Goal: Navigation & Orientation: Find specific page/section

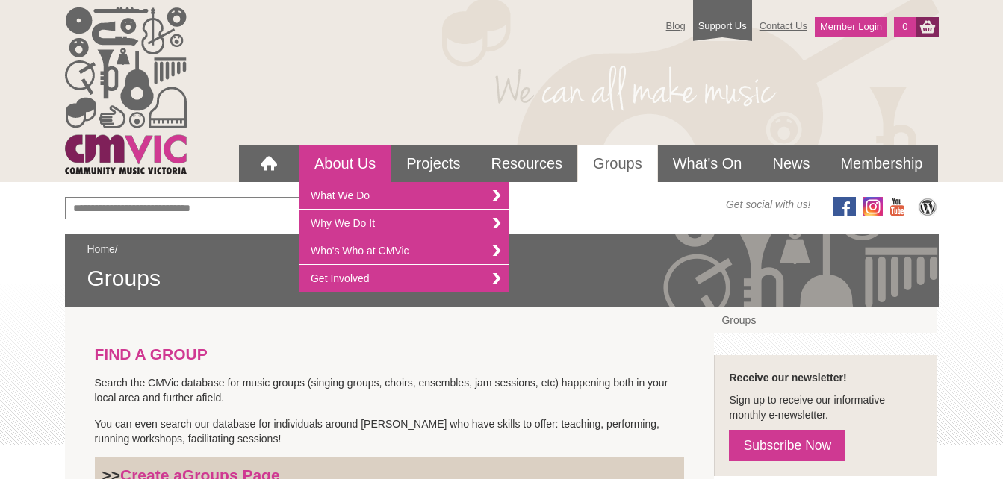
click at [355, 156] on link "About Us" at bounding box center [344, 163] width 91 height 37
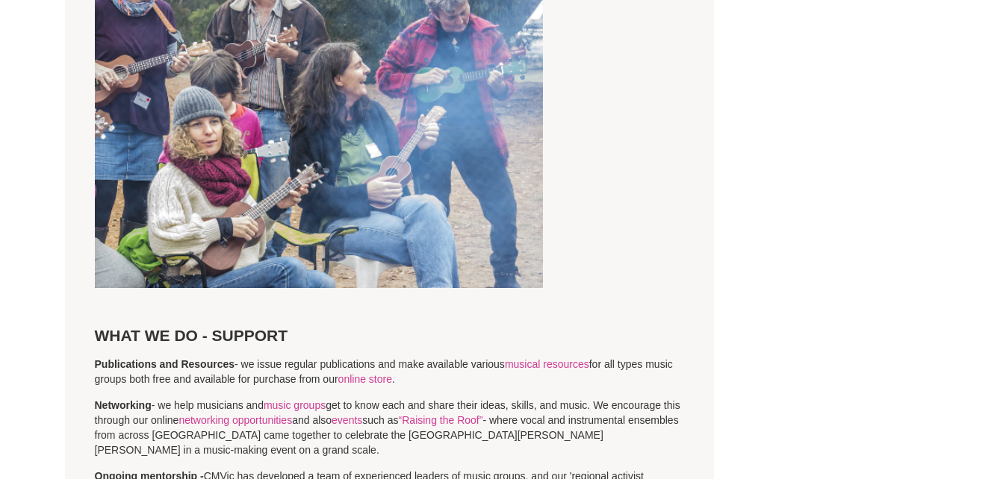
scroll to position [1609, 0]
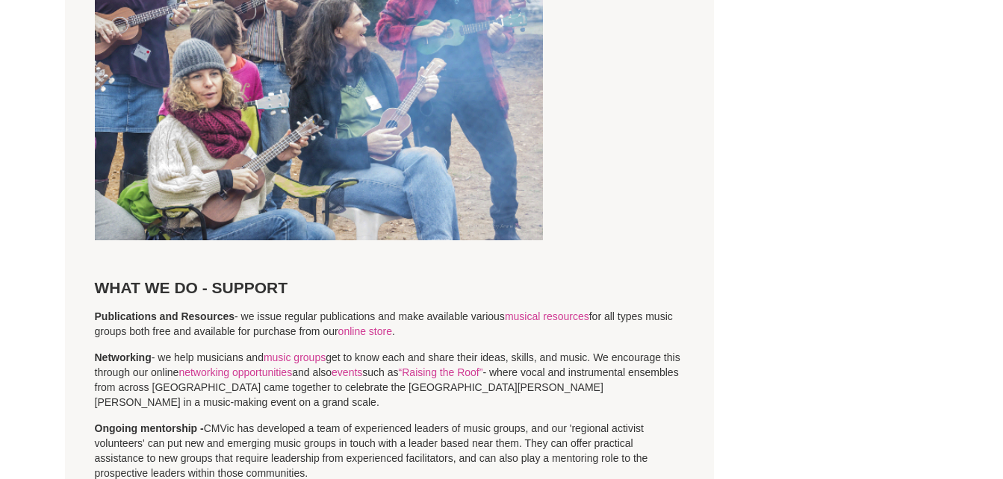
click at [304, 105] on img at bounding box center [319, 88] width 448 height 303
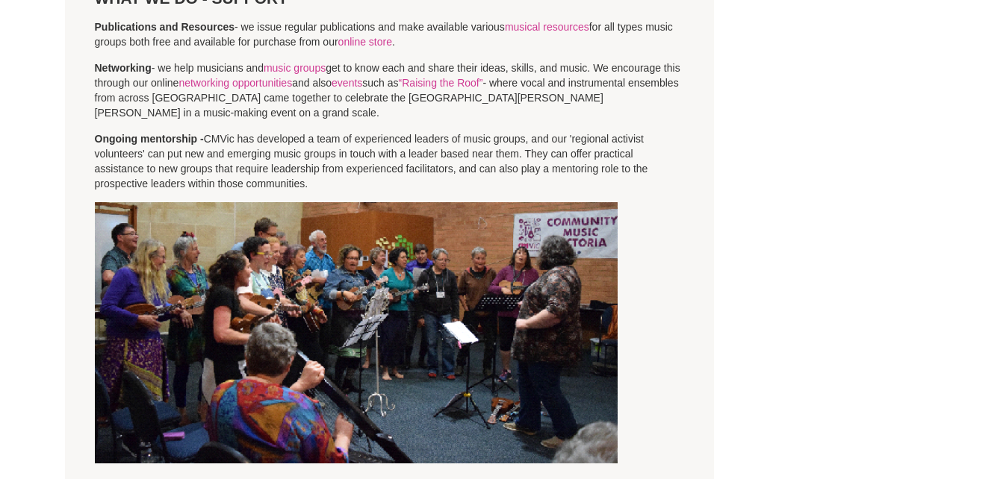
scroll to position [1987, 0]
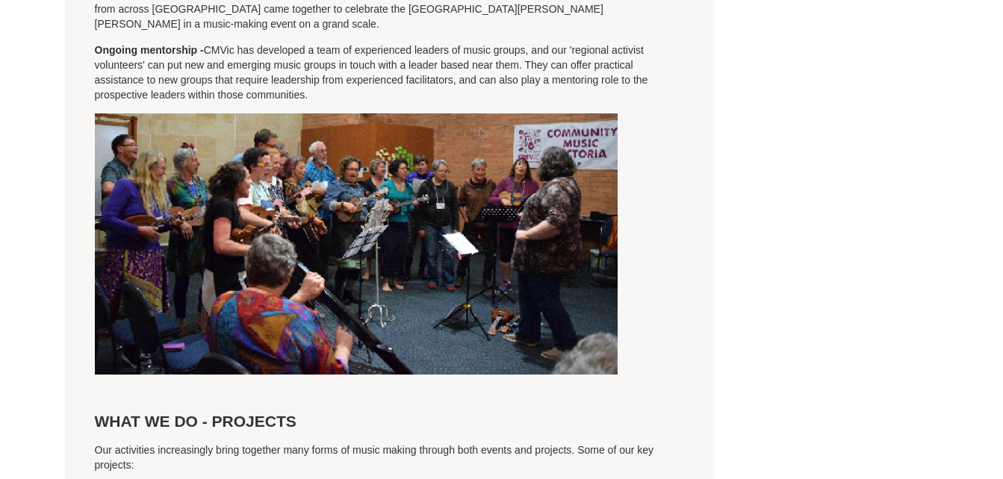
click at [367, 228] on img at bounding box center [356, 243] width 523 height 261
click at [346, 243] on img at bounding box center [356, 243] width 523 height 261
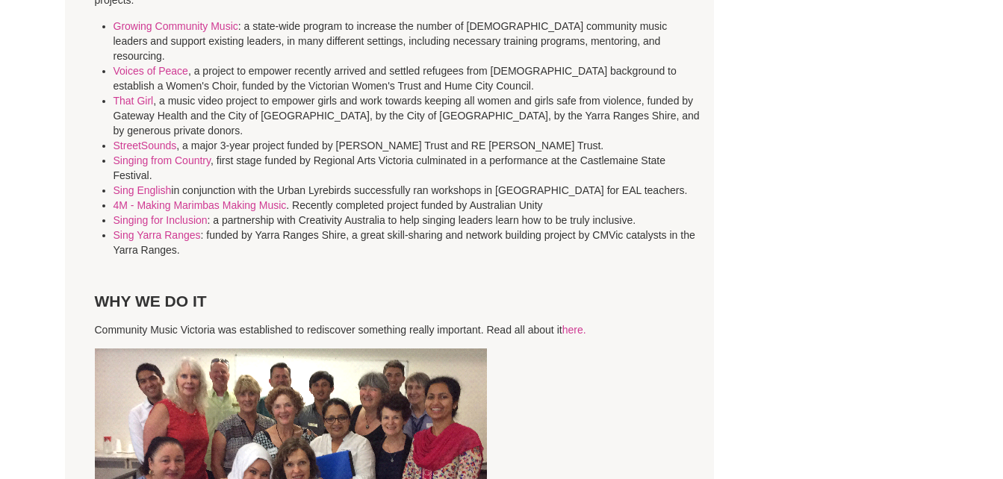
scroll to position [2443, 0]
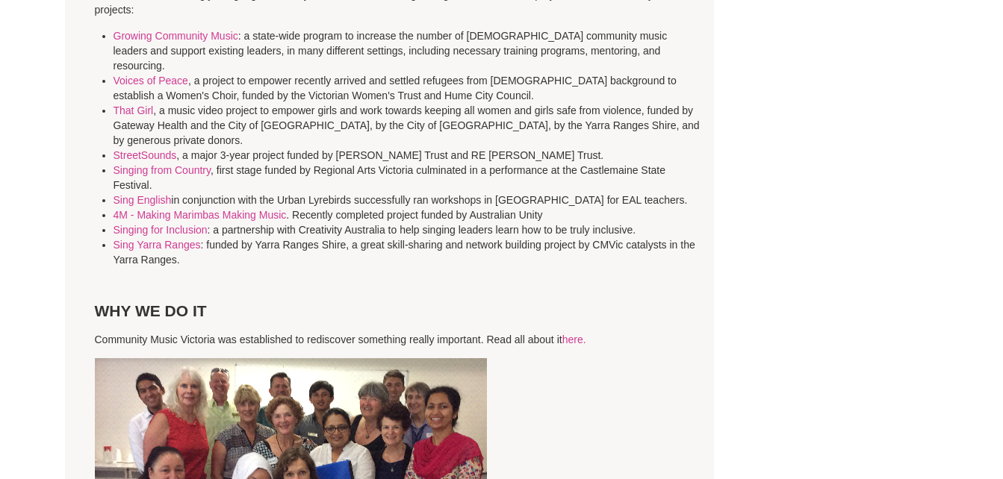
drag, startPoint x: 1000, startPoint y: 8, endPoint x: 1003, endPoint y: 17, distance: 9.4
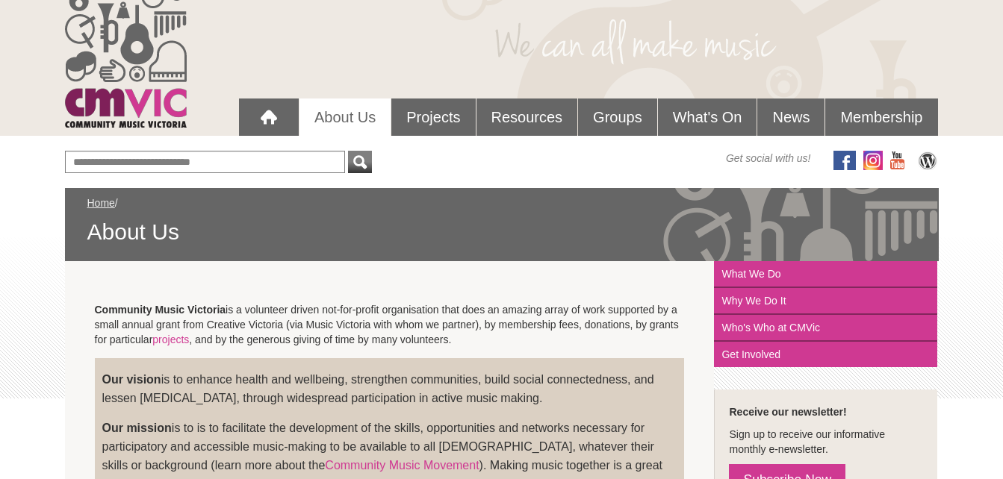
scroll to position [0, 0]
